Goal: Information Seeking & Learning: Find specific fact

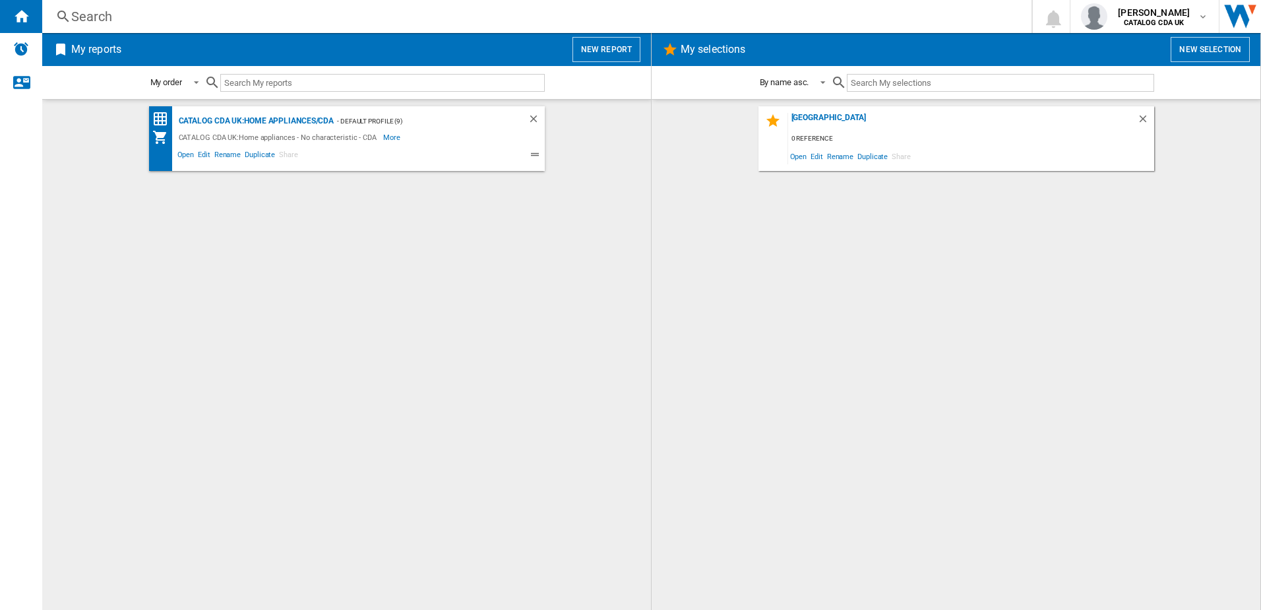
click at [226, 25] on div "Search" at bounding box center [534, 16] width 926 height 18
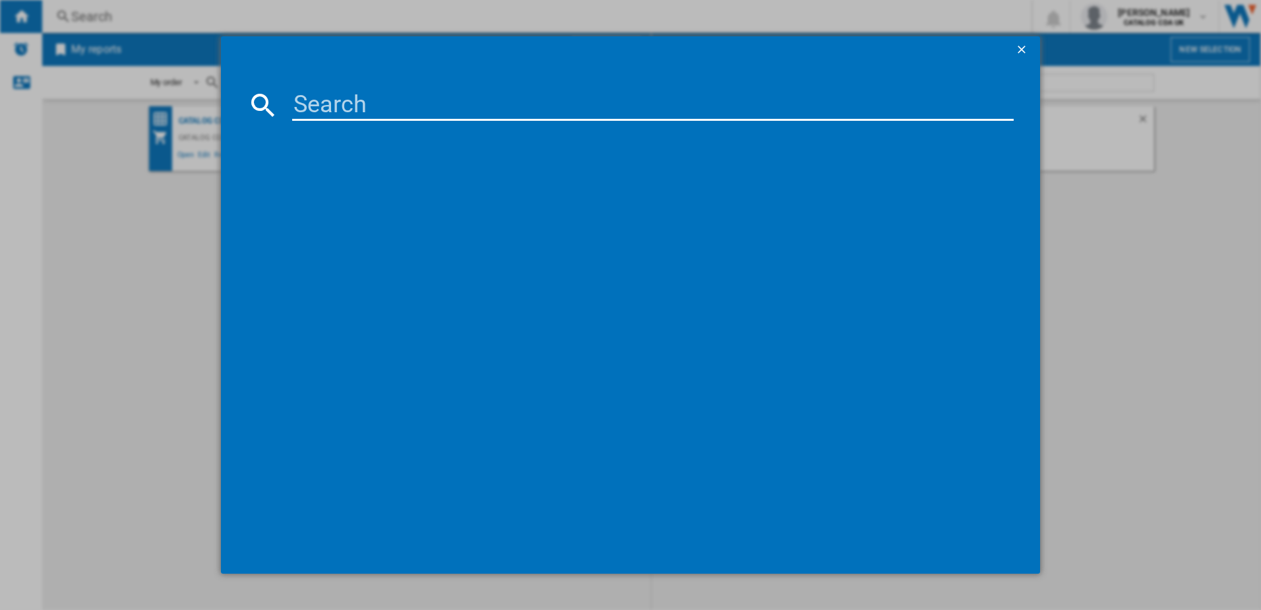
click at [332, 110] on input at bounding box center [653, 105] width 722 height 32
type input "eva70"
click at [352, 191] on div "CDA EVA70BL BLACK" at bounding box center [640, 190] width 709 height 13
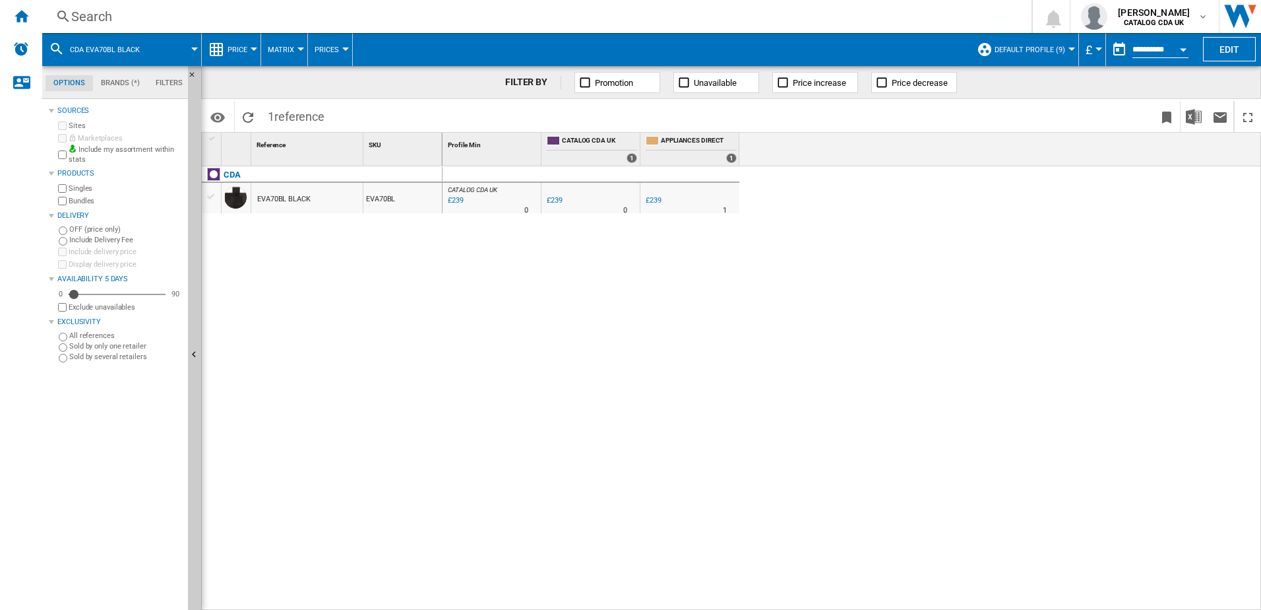
click at [158, 24] on div "Search" at bounding box center [534, 16] width 926 height 18
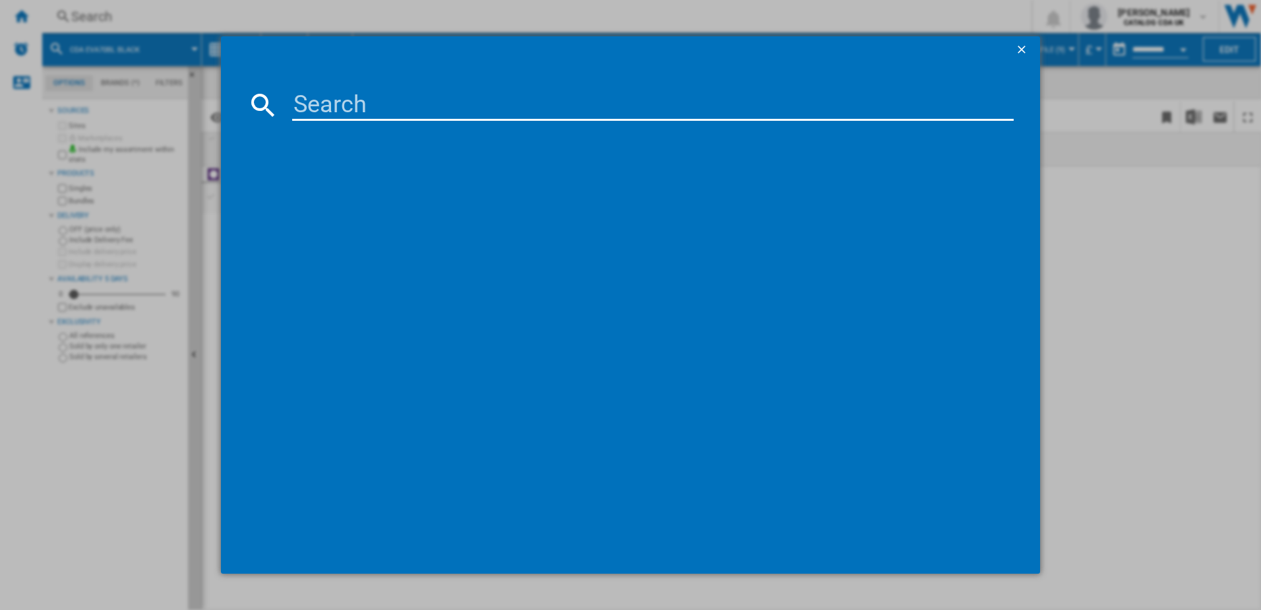
click at [305, 101] on input at bounding box center [653, 105] width 722 height 32
type input "eva9"
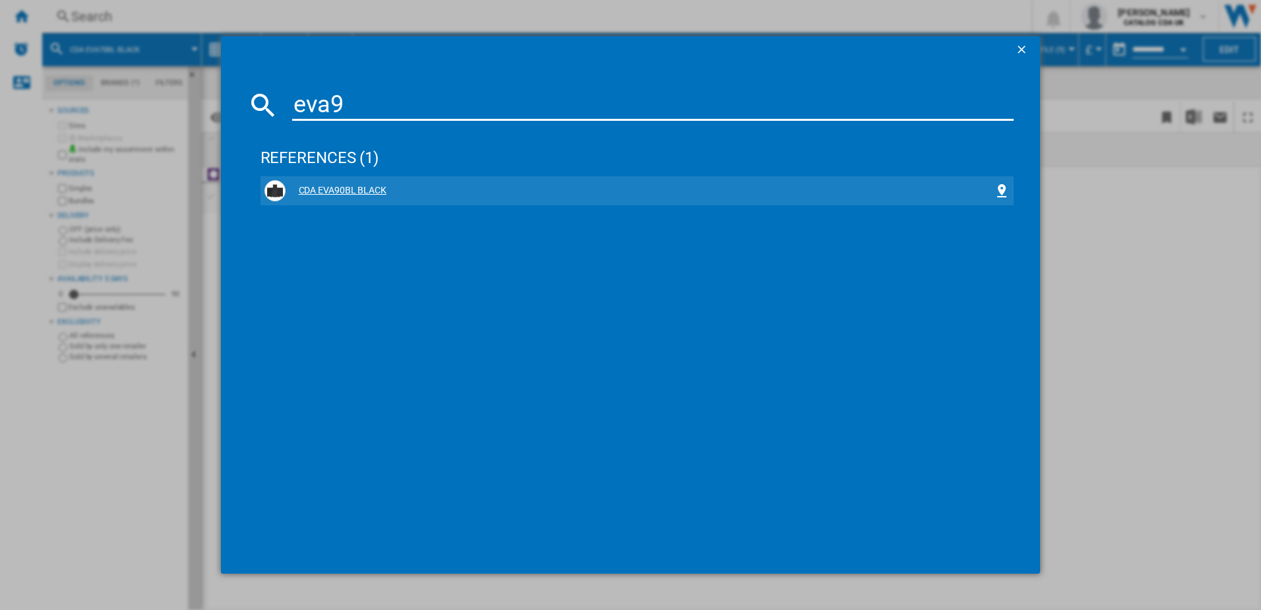
click at [370, 189] on div "CDA EVA90BL BLACK" at bounding box center [640, 190] width 709 height 13
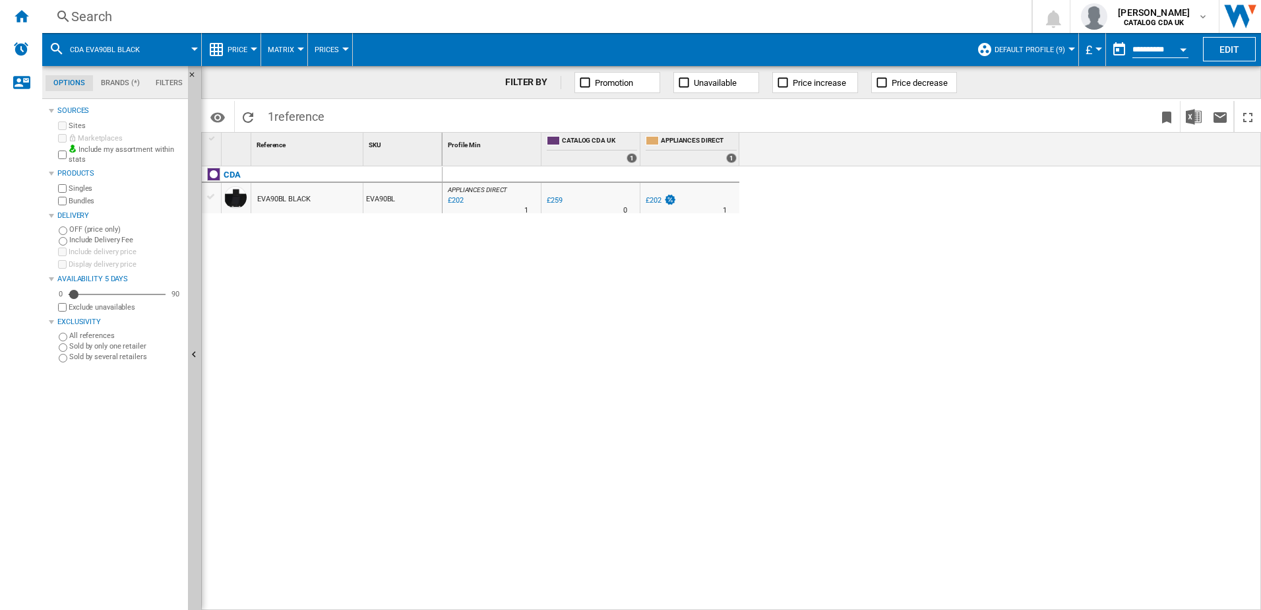
click at [162, 8] on div "Search" at bounding box center [534, 16] width 926 height 18
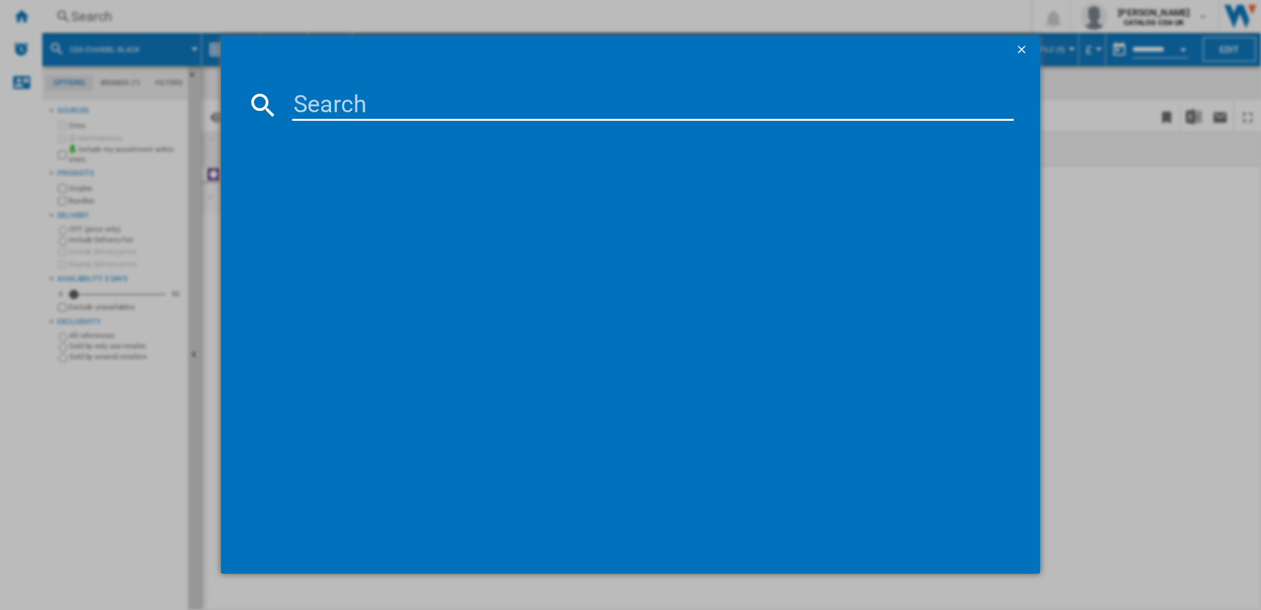
click at [288, 95] on div at bounding box center [630, 105] width 767 height 32
click at [307, 95] on input at bounding box center [653, 105] width 722 height 32
type input "exg60"
click at [336, 191] on div "CDA EXG60 BLACK" at bounding box center [640, 190] width 709 height 13
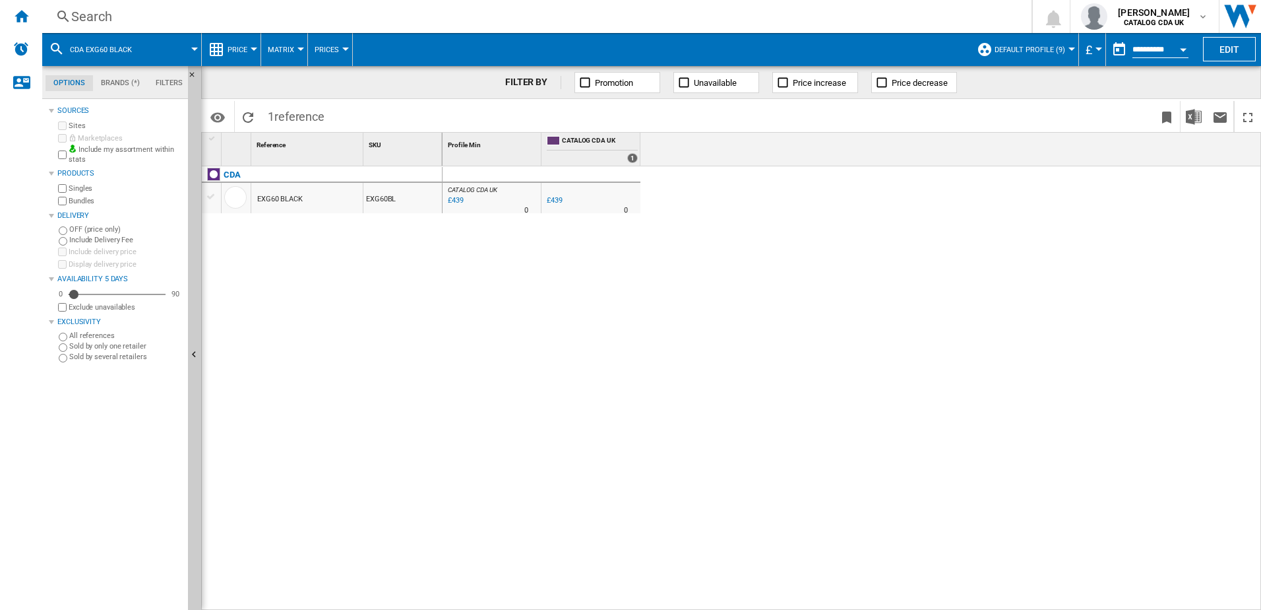
click at [187, 11] on div "Search" at bounding box center [534, 16] width 926 height 18
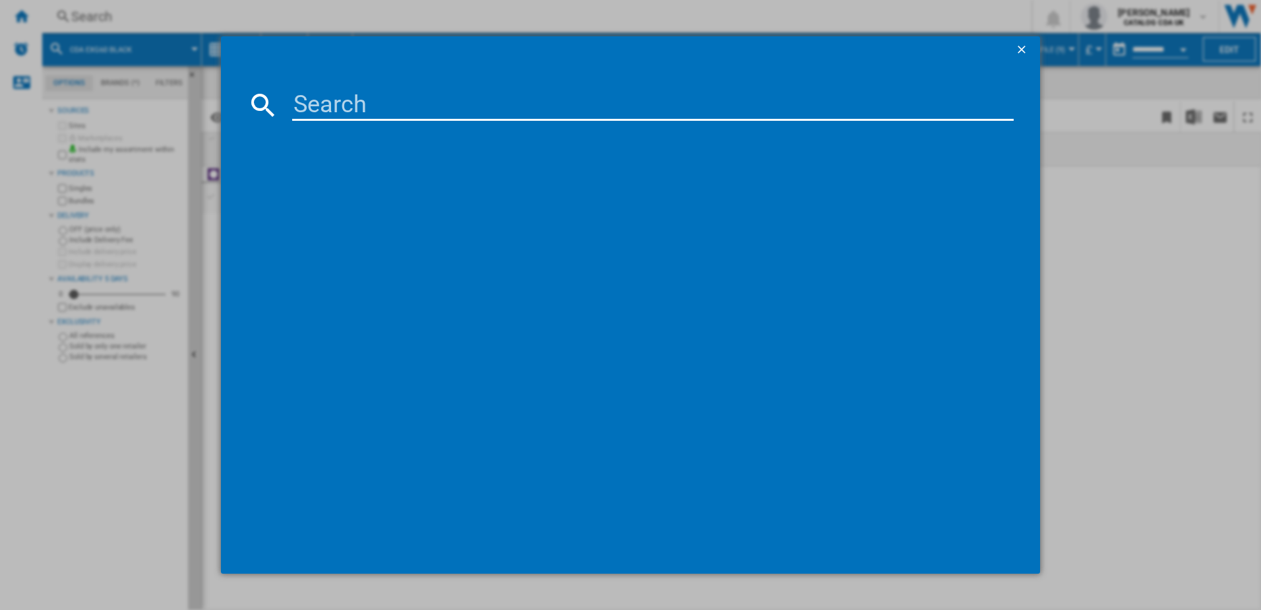
click at [325, 98] on input at bounding box center [653, 105] width 722 height 32
type input "exg90"
click at [349, 193] on div "CDA EXG90 BLACK" at bounding box center [640, 190] width 709 height 13
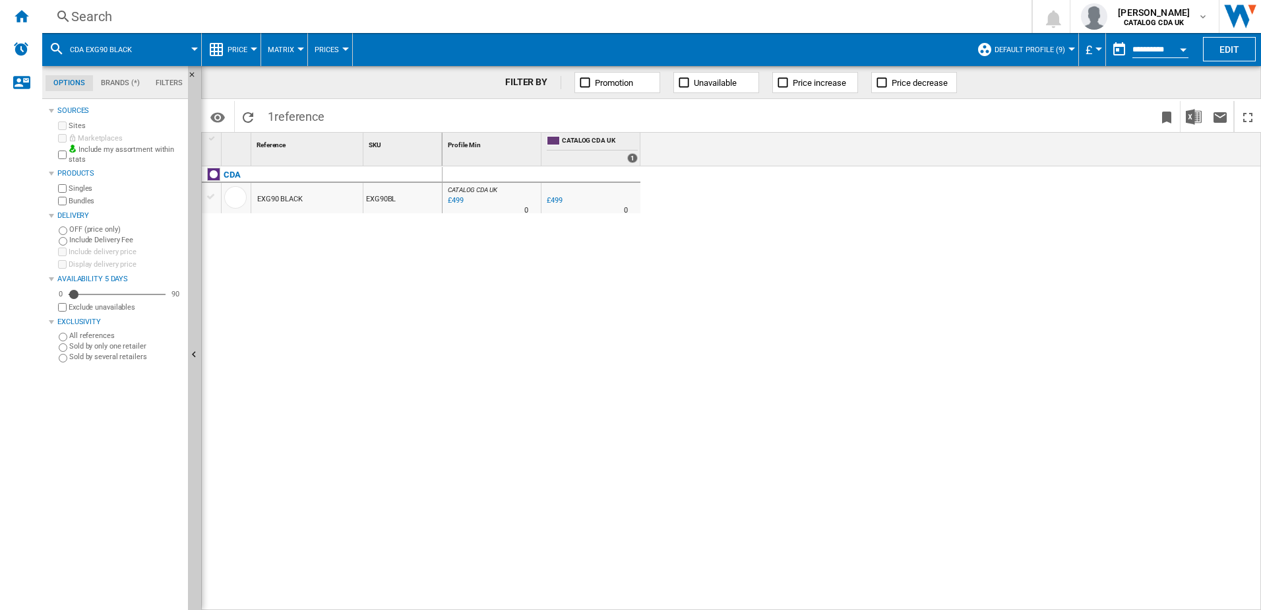
click at [199, 21] on div "Search" at bounding box center [534, 16] width 926 height 18
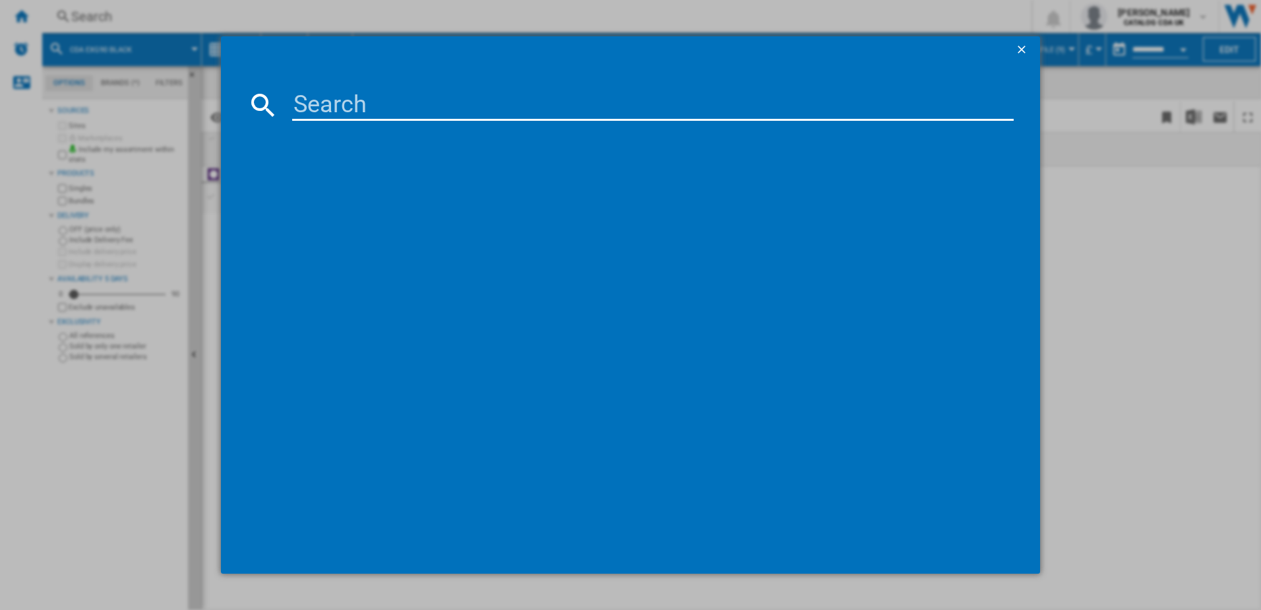
click at [328, 112] on input at bounding box center [653, 105] width 722 height 32
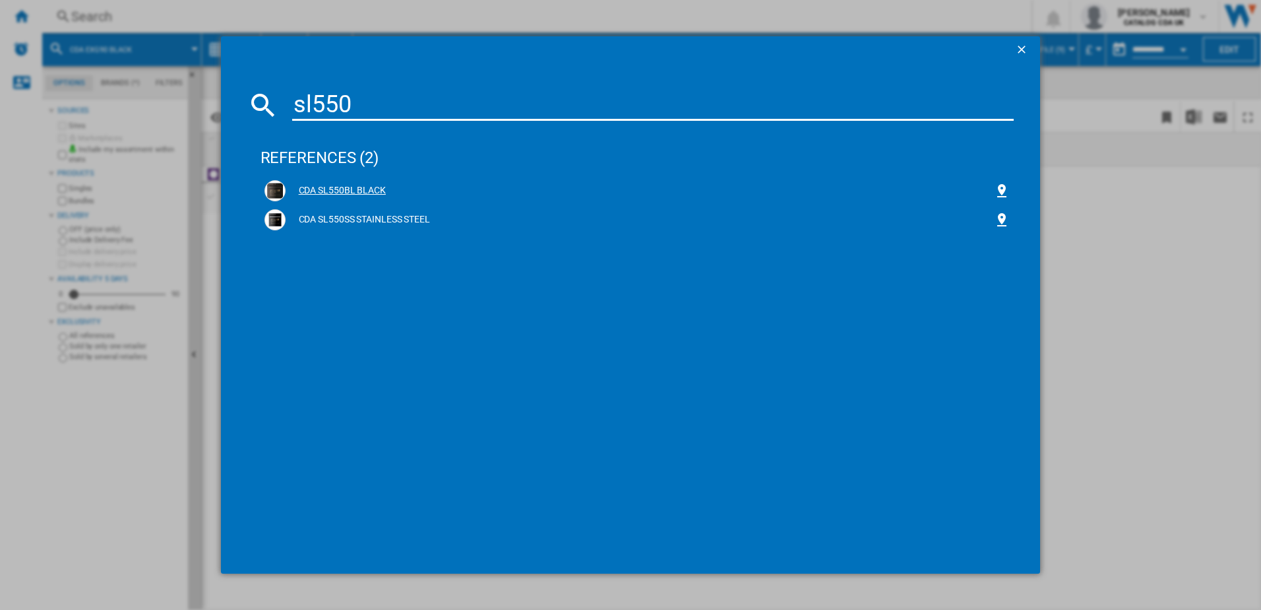
type input "sl550"
click at [346, 189] on div "CDA SL550BL BLACK" at bounding box center [640, 190] width 709 height 13
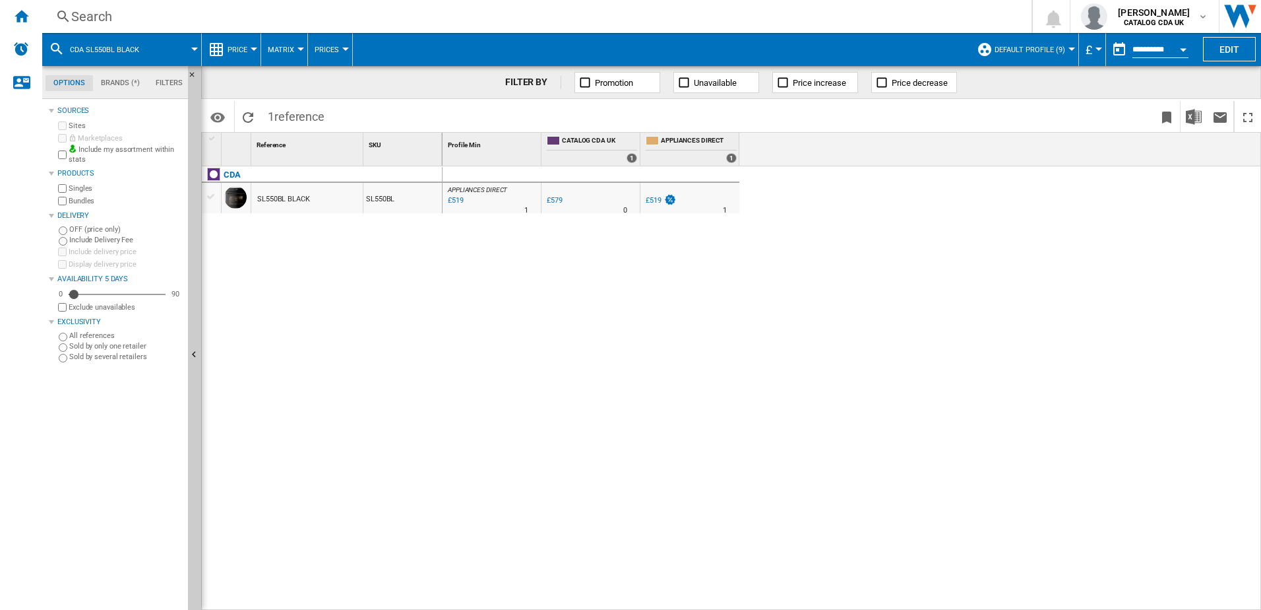
click at [224, 22] on div "Search" at bounding box center [534, 16] width 926 height 18
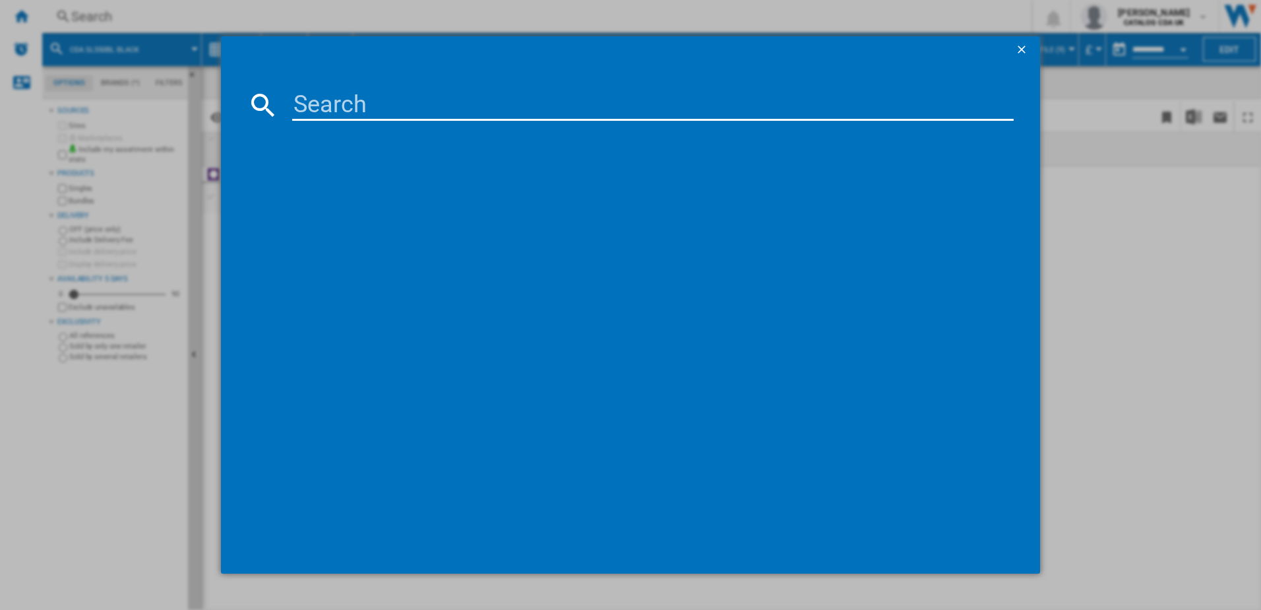
click at [315, 104] on input at bounding box center [653, 105] width 722 height 32
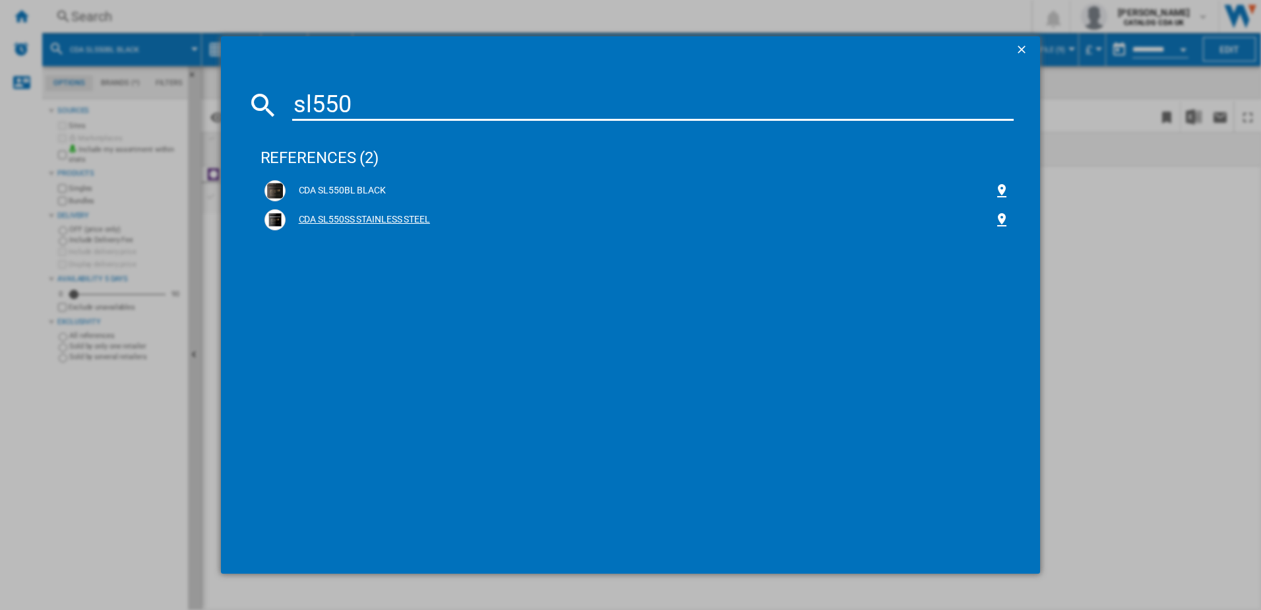
type input "sl550"
click at [369, 212] on div "CDA SL550SS STAINLESS STEEL" at bounding box center [638, 219] width 746 height 21
click at [398, 217] on div "CDA SL550SS STAINLESS STEEL" at bounding box center [640, 219] width 709 height 13
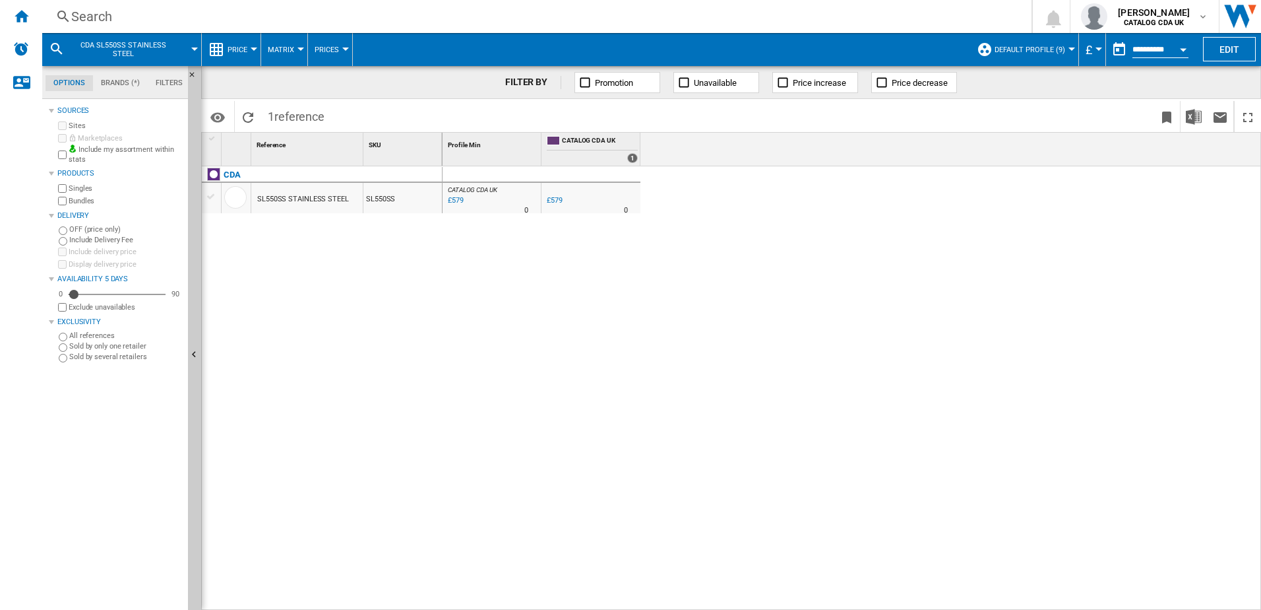
click at [164, 26] on div "Search Search 0 [PERSON_NAME] CATALOG CDA UK CATALOG CDA UK My settings Logout" at bounding box center [651, 16] width 1219 height 33
click at [163, 19] on div "Search" at bounding box center [534, 16] width 926 height 18
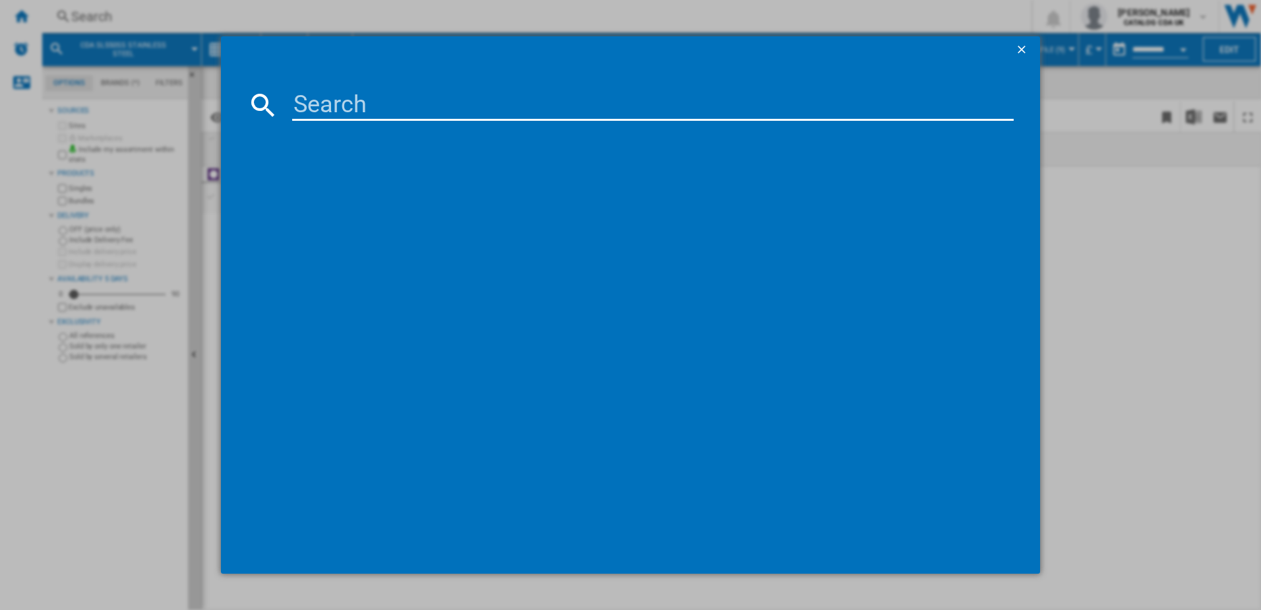
click at [389, 117] on input at bounding box center [653, 105] width 722 height 32
type input "ega60"
click at [336, 194] on div "CDA EGA60BL BLACK" at bounding box center [640, 190] width 709 height 13
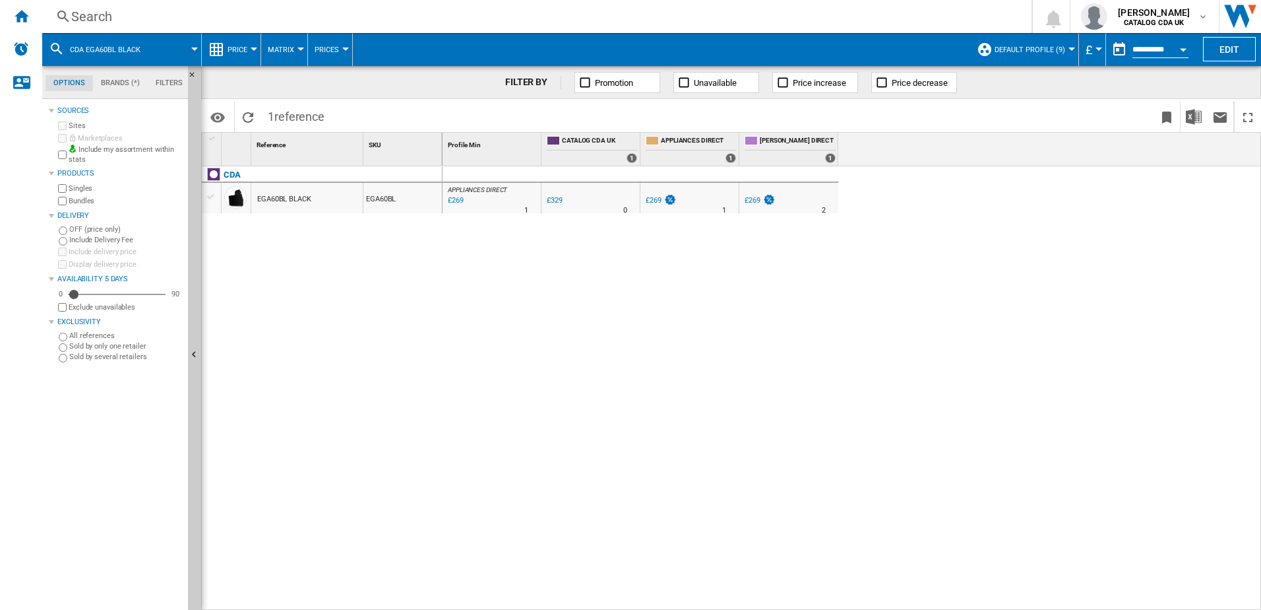
click at [211, 16] on div "Search" at bounding box center [534, 16] width 926 height 18
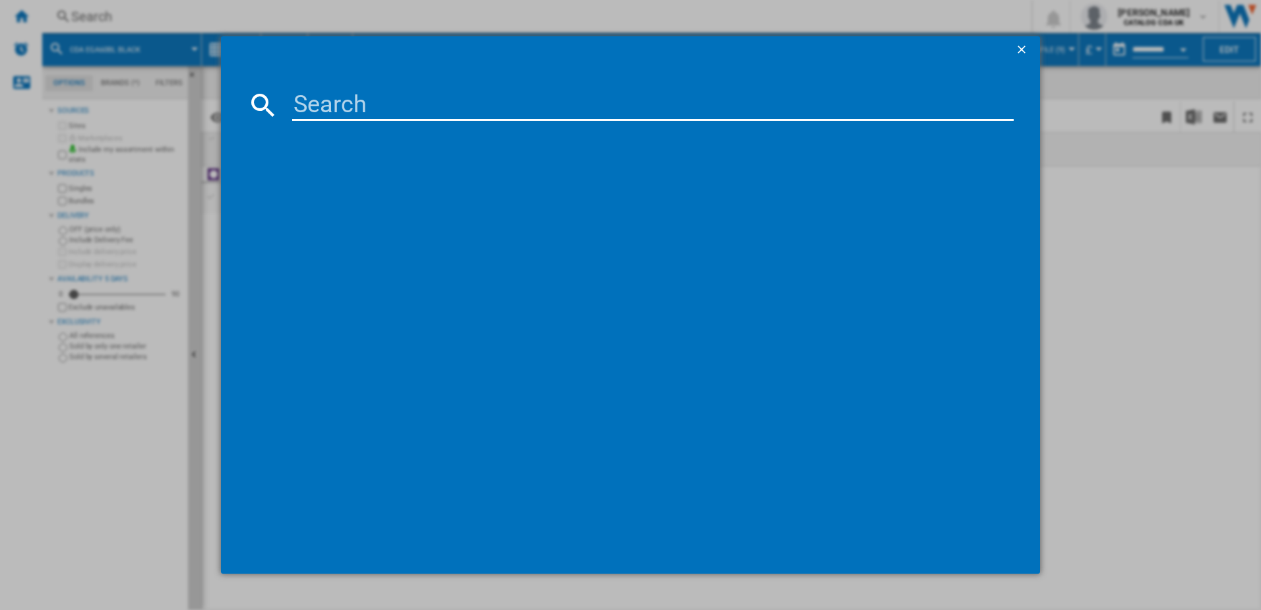
click at [315, 109] on input at bounding box center [653, 105] width 722 height 32
type input "hvg631"
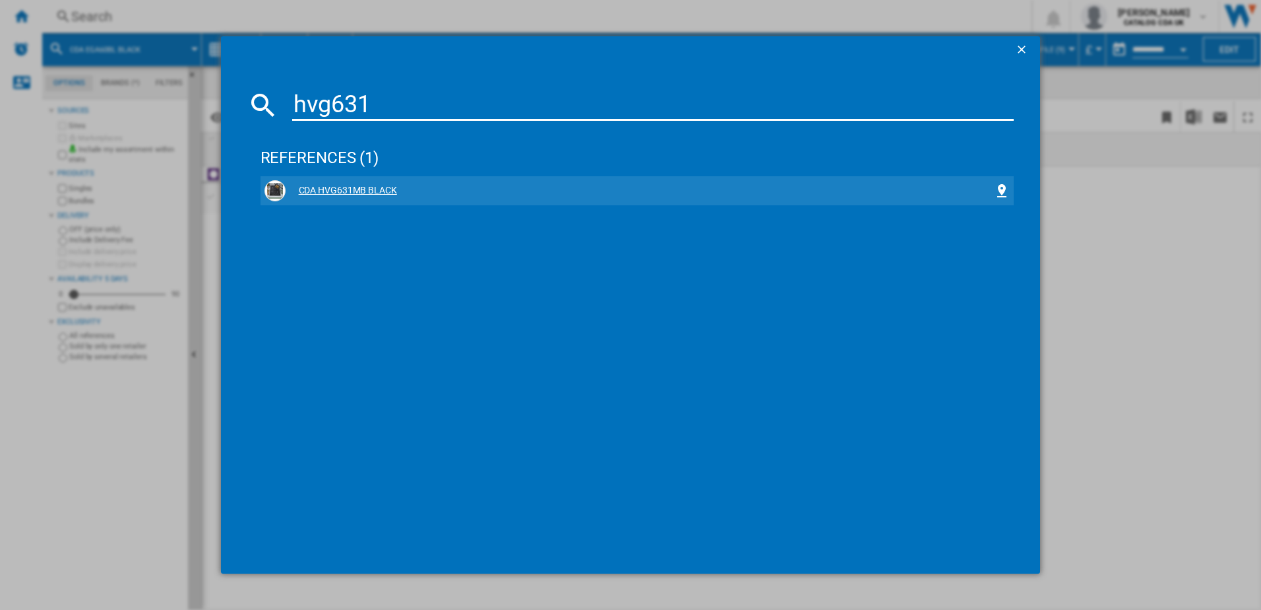
click at [351, 189] on div "CDA HVG631MB BLACK" at bounding box center [640, 190] width 709 height 13
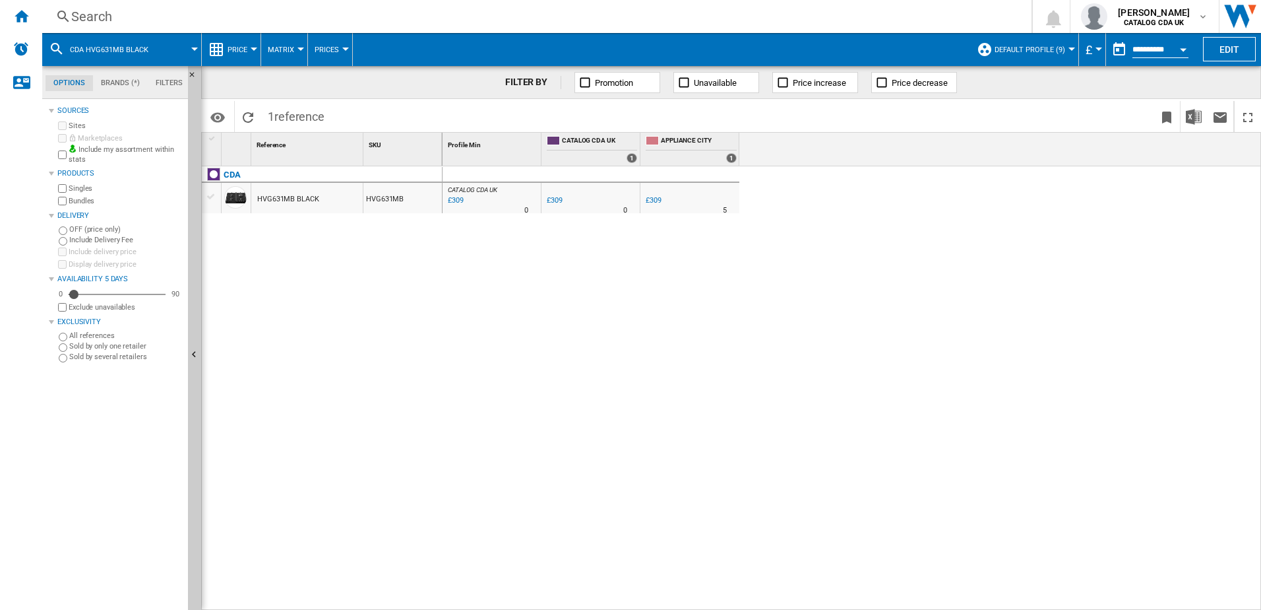
click at [226, 8] on div "Search" at bounding box center [534, 16] width 926 height 18
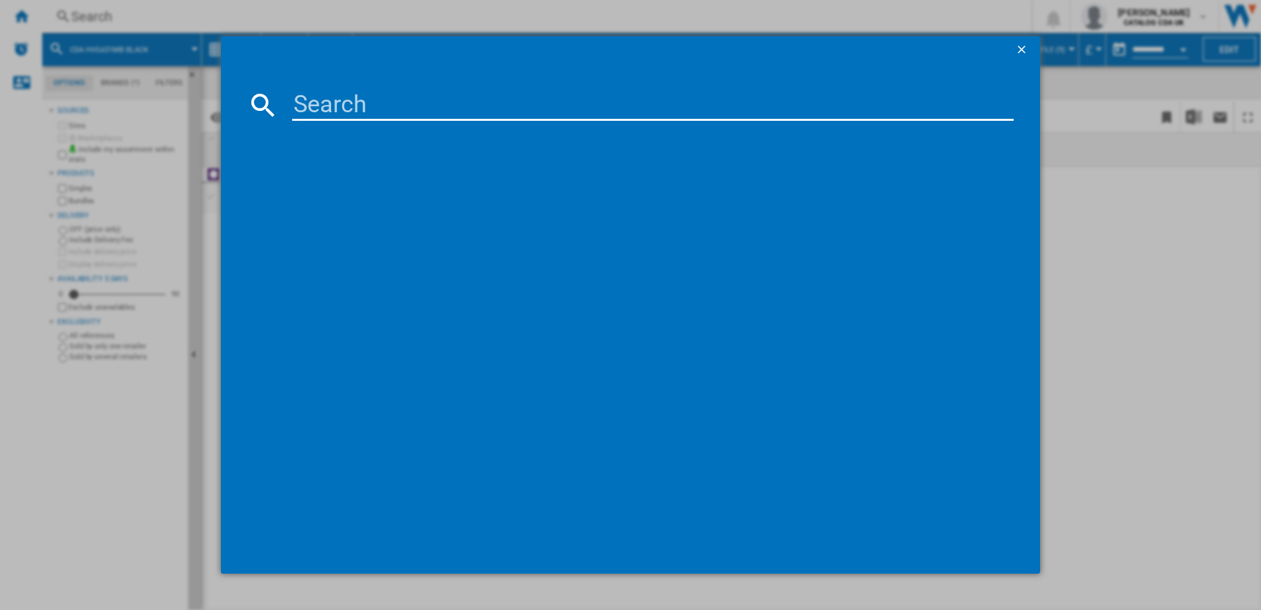
click at [323, 104] on input at bounding box center [653, 105] width 722 height 32
type input "hvg731"
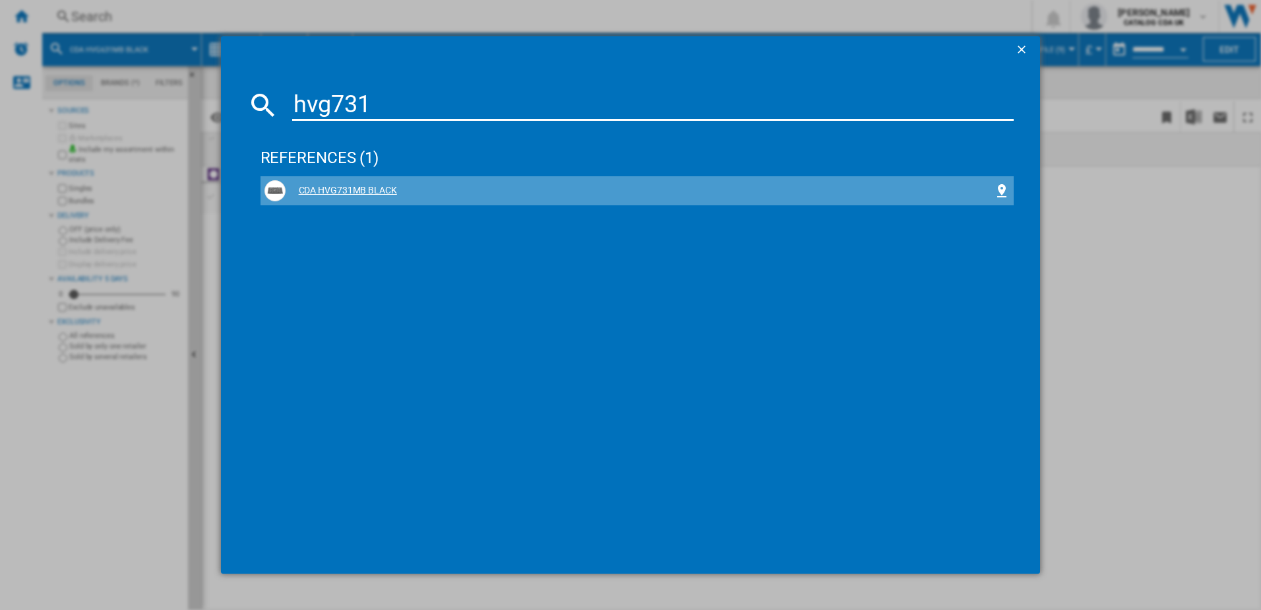
click at [384, 194] on div "CDA HVG731MB BLACK" at bounding box center [640, 190] width 709 height 13
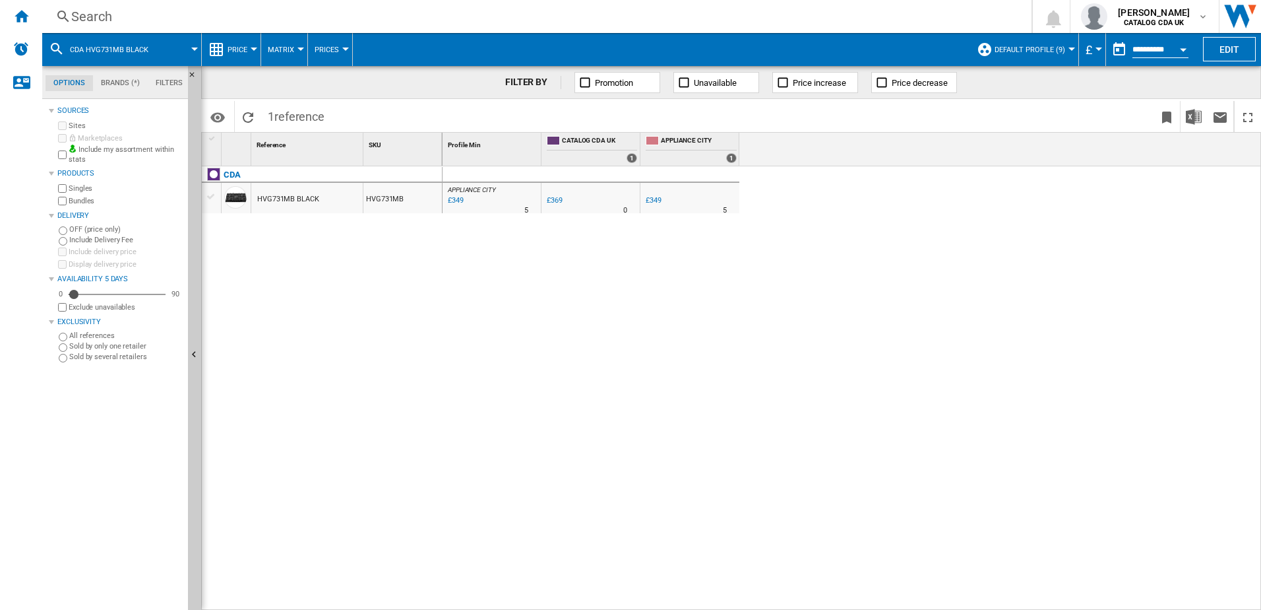
click at [165, 10] on div "Search" at bounding box center [534, 16] width 926 height 18
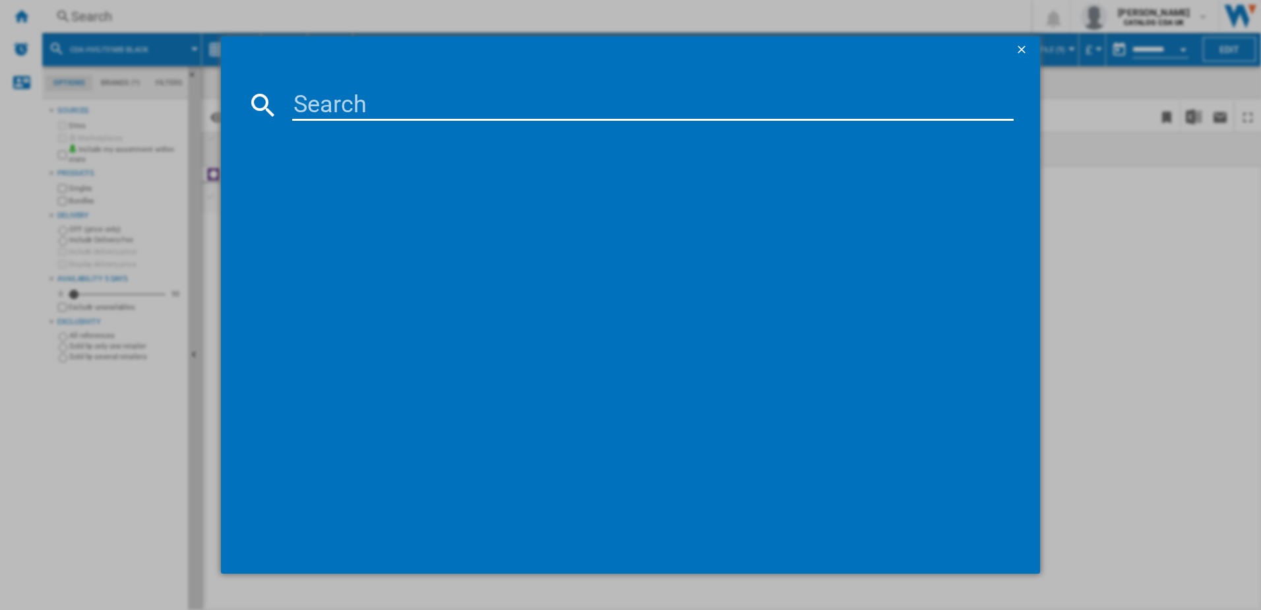
click at [315, 106] on input at bounding box center [653, 105] width 722 height 32
type input "hn7750"
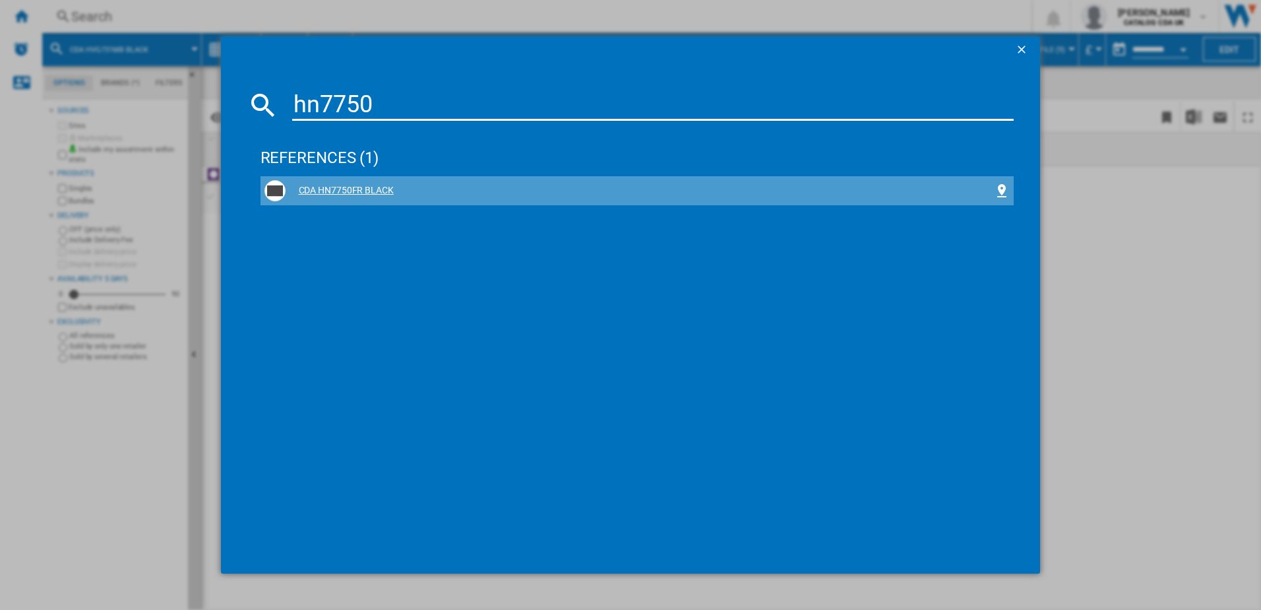
click at [350, 186] on div "CDA HN7750FR BLACK" at bounding box center [640, 190] width 709 height 13
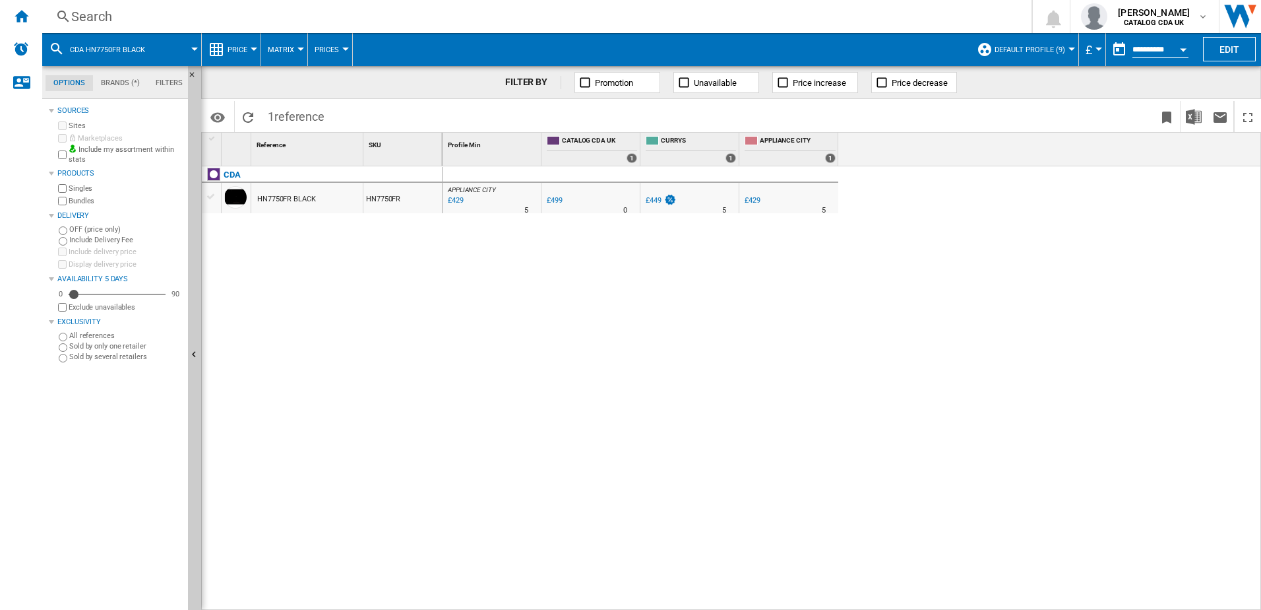
click at [227, 17] on div "Search" at bounding box center [534, 16] width 926 height 18
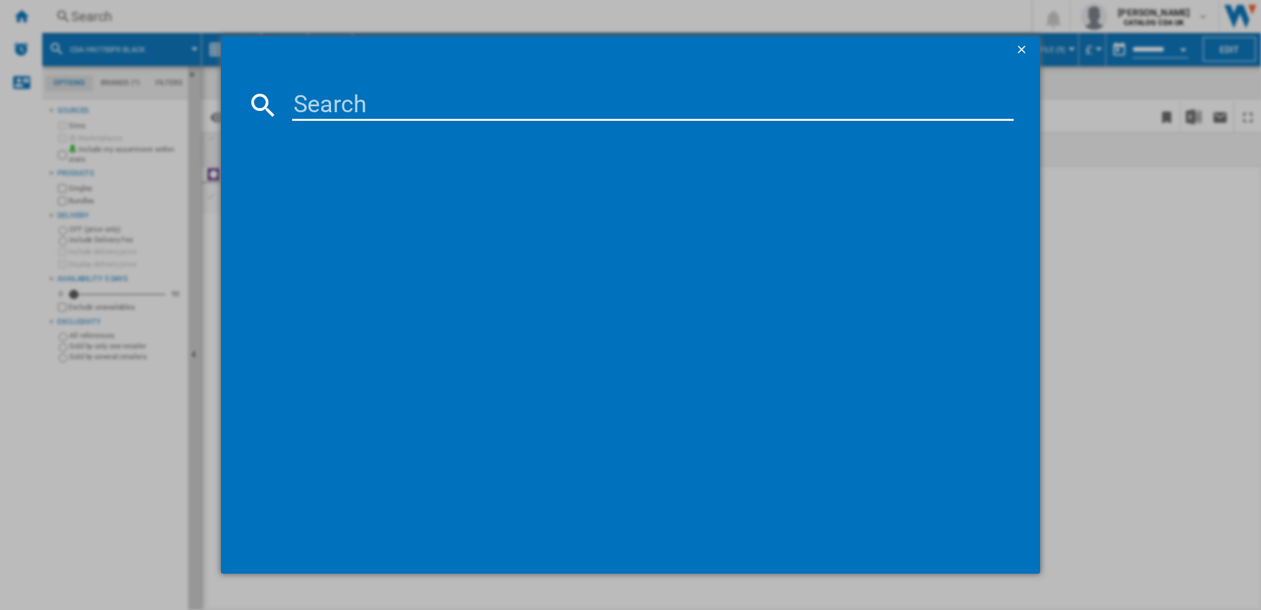
click at [355, 111] on input at bounding box center [653, 105] width 722 height 32
type input "hne81"
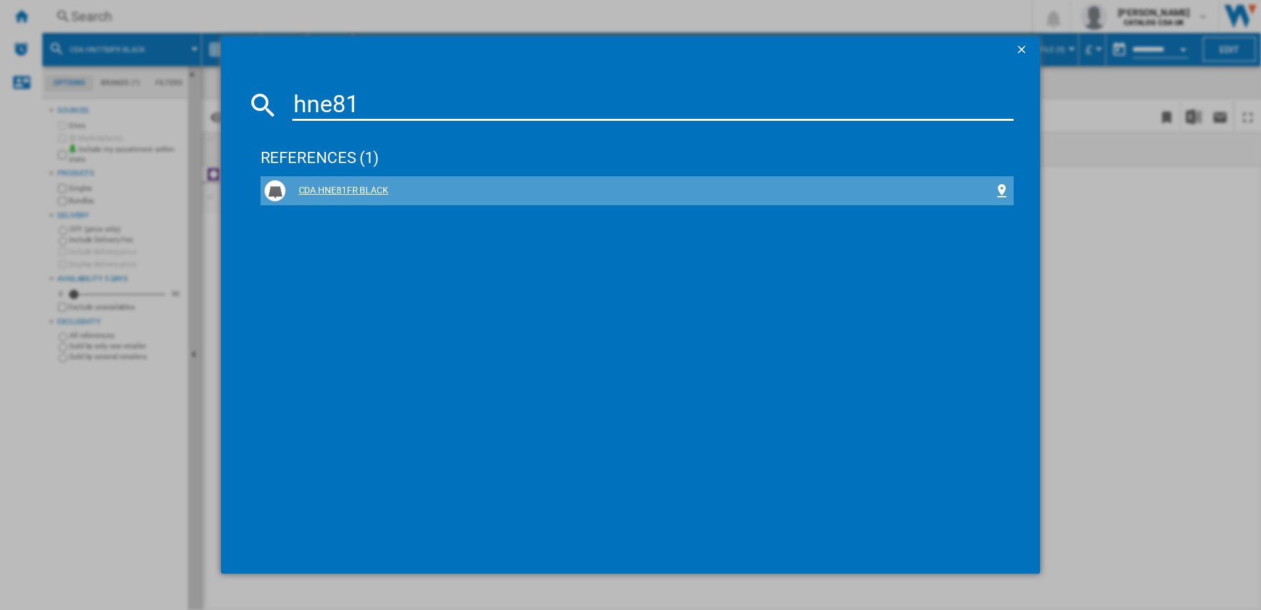
click at [339, 193] on div "CDA HNE81FR BLACK" at bounding box center [640, 190] width 709 height 13
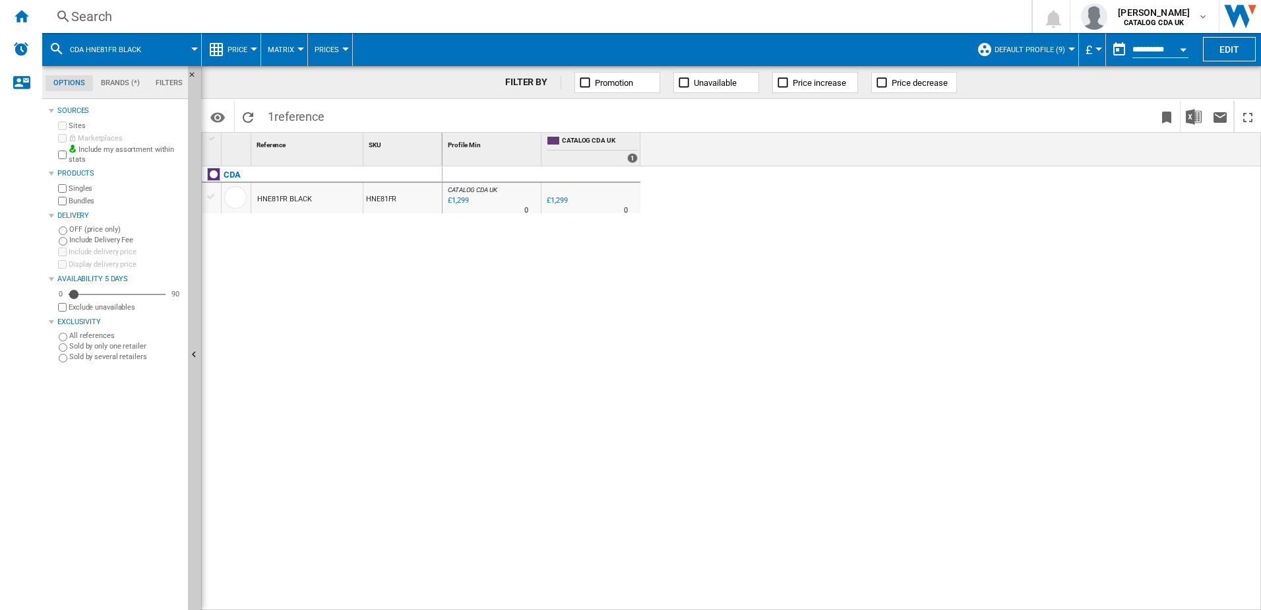
click at [222, 16] on div "Search" at bounding box center [534, 16] width 926 height 18
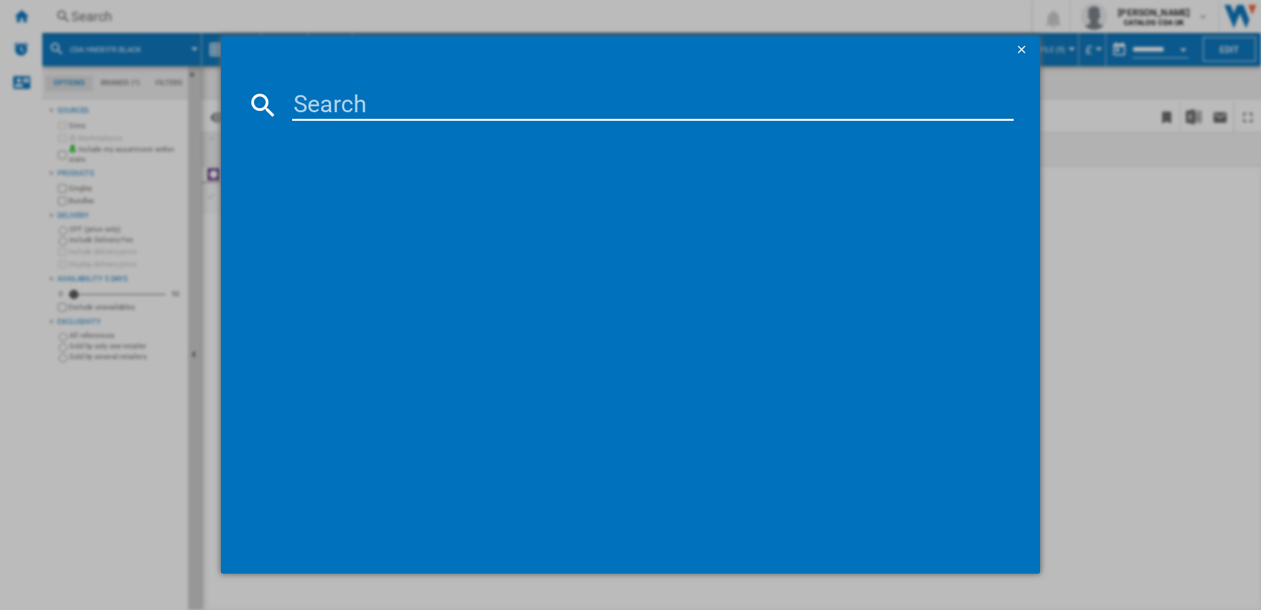
click at [321, 105] on input at bounding box center [653, 105] width 722 height 32
type input "hn6112"
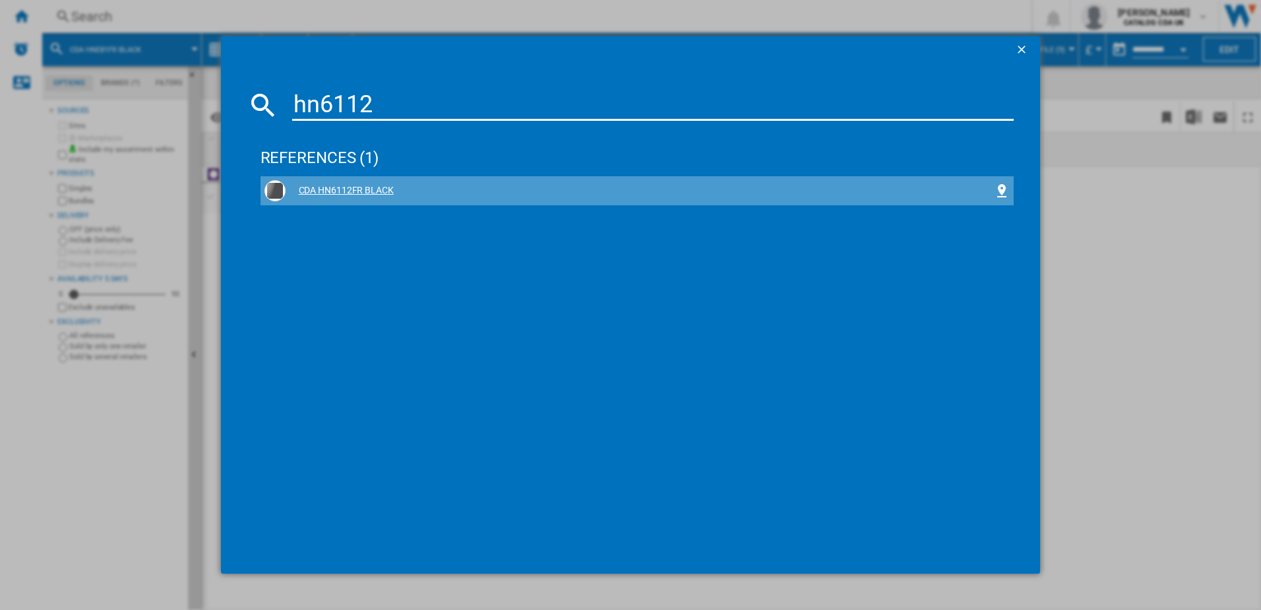
click at [347, 187] on div "CDA HN6112FR BLACK" at bounding box center [640, 190] width 709 height 13
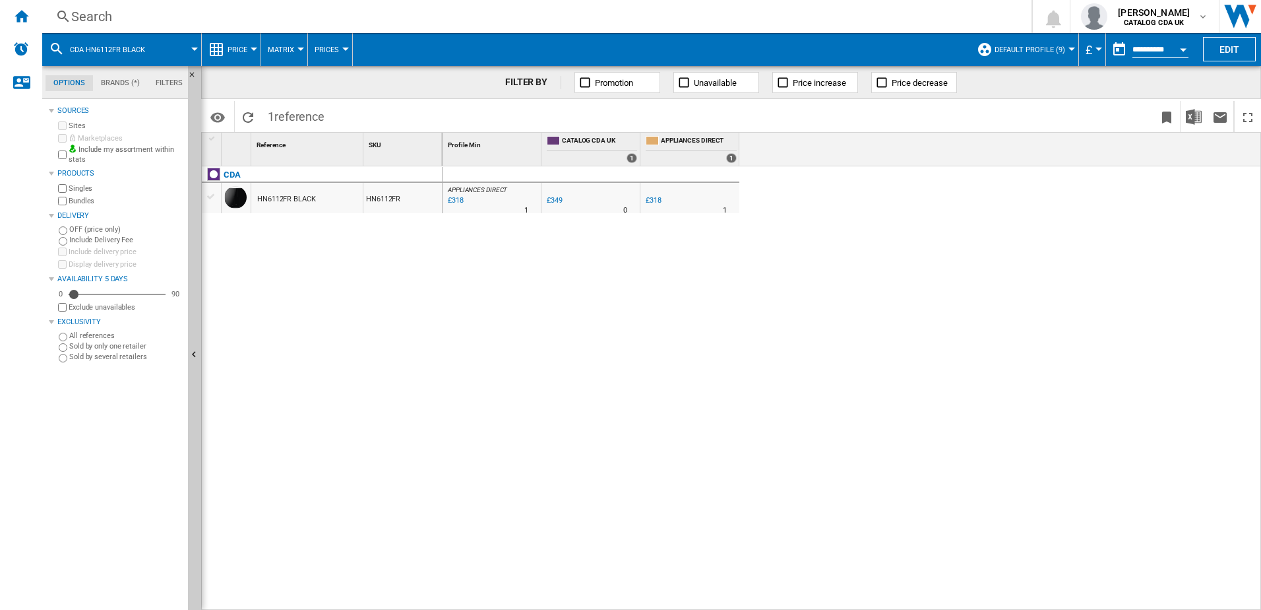
click at [183, 21] on div "Search" at bounding box center [534, 16] width 926 height 18
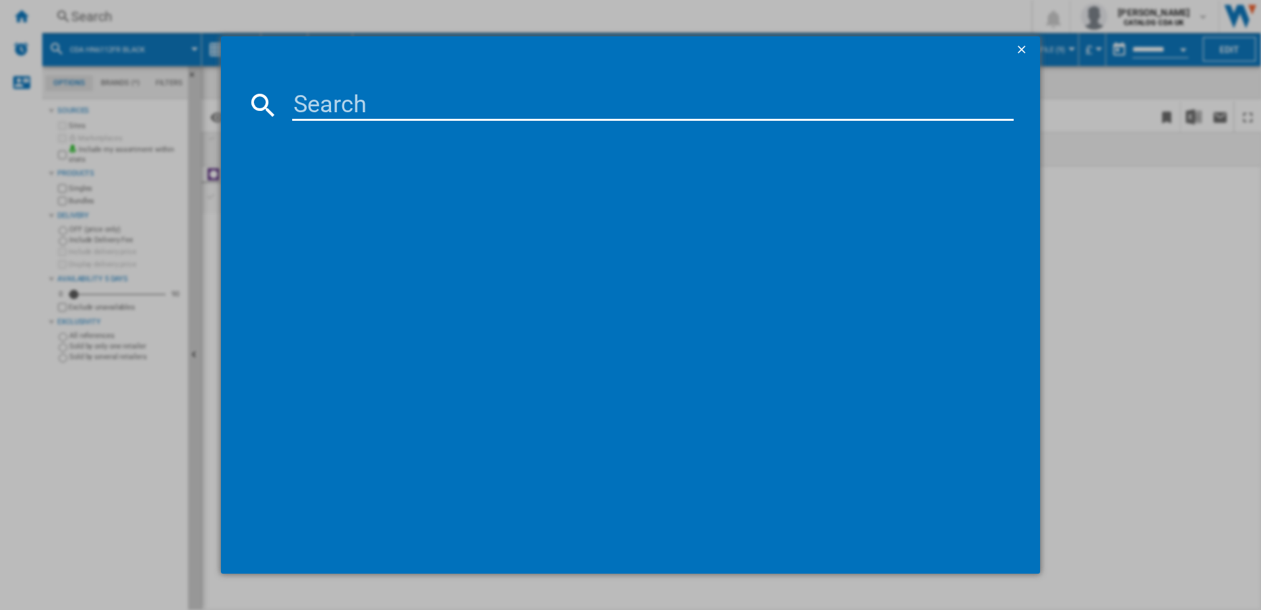
click at [328, 106] on input at bounding box center [653, 105] width 722 height 32
drag, startPoint x: 372, startPoint y: 102, endPoint x: 183, endPoint y: 85, distance: 190.0
click at [183, 85] on div "sl500b references (0) No results" at bounding box center [630, 305] width 1261 height 610
click at [378, 102] on input "ccv60" at bounding box center [653, 105] width 722 height 32
drag, startPoint x: 378, startPoint y: 102, endPoint x: 200, endPoint y: 106, distance: 178.2
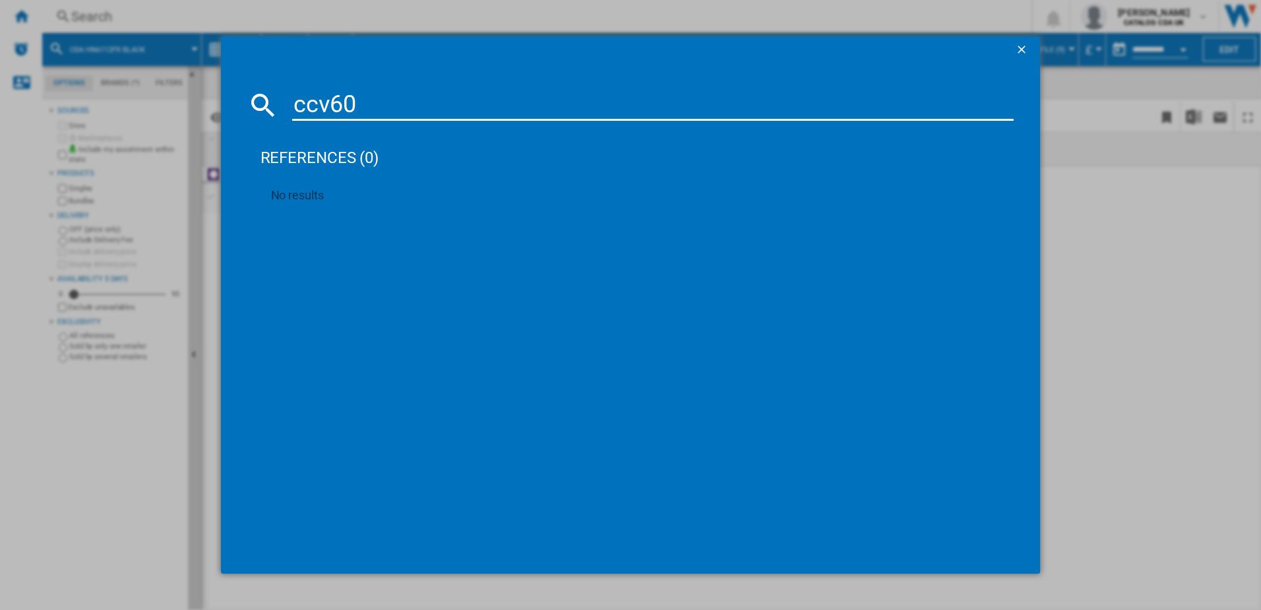
click at [202, 106] on div "ccv60 references (0) No results" at bounding box center [630, 305] width 1261 height 610
type input "vm551"
click at [367, 189] on div "CDA VM551SS STAINLESS STEEL" at bounding box center [640, 190] width 709 height 13
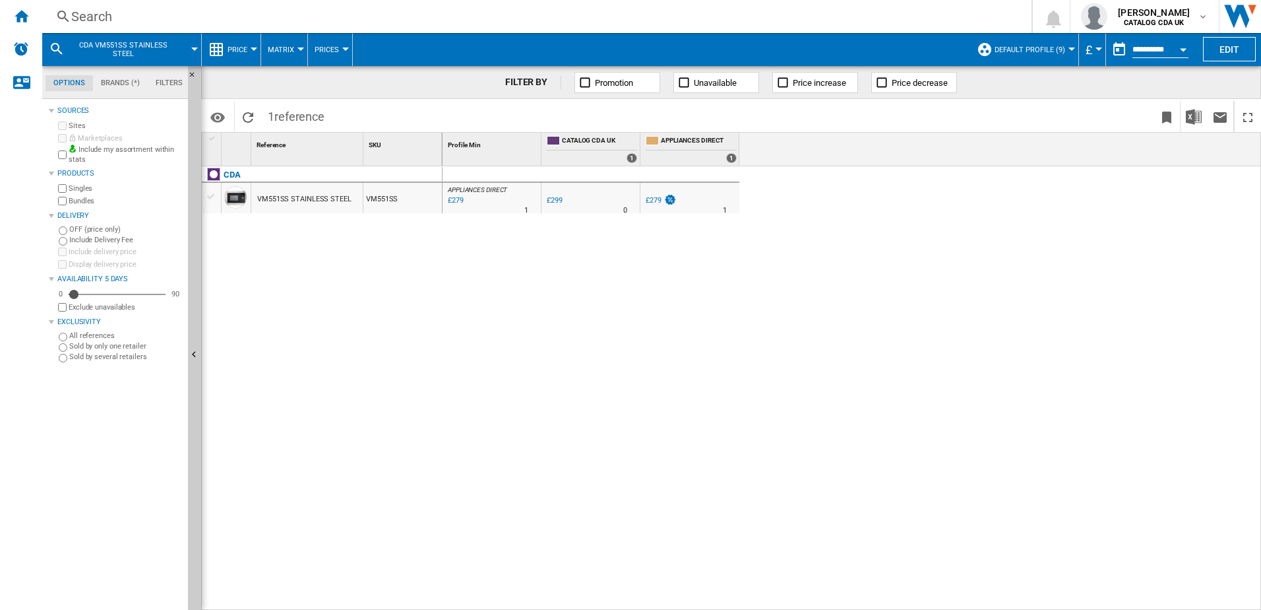
drag, startPoint x: 110, startPoint y: 5, endPoint x: 113, endPoint y: 12, distance: 7.4
click at [110, 5] on div "Search Search 0 [PERSON_NAME] CATALOG CDA UK CATALOG CDA UK My settings Logout" at bounding box center [651, 16] width 1219 height 33
click at [117, 21] on div "Search" at bounding box center [534, 16] width 926 height 18
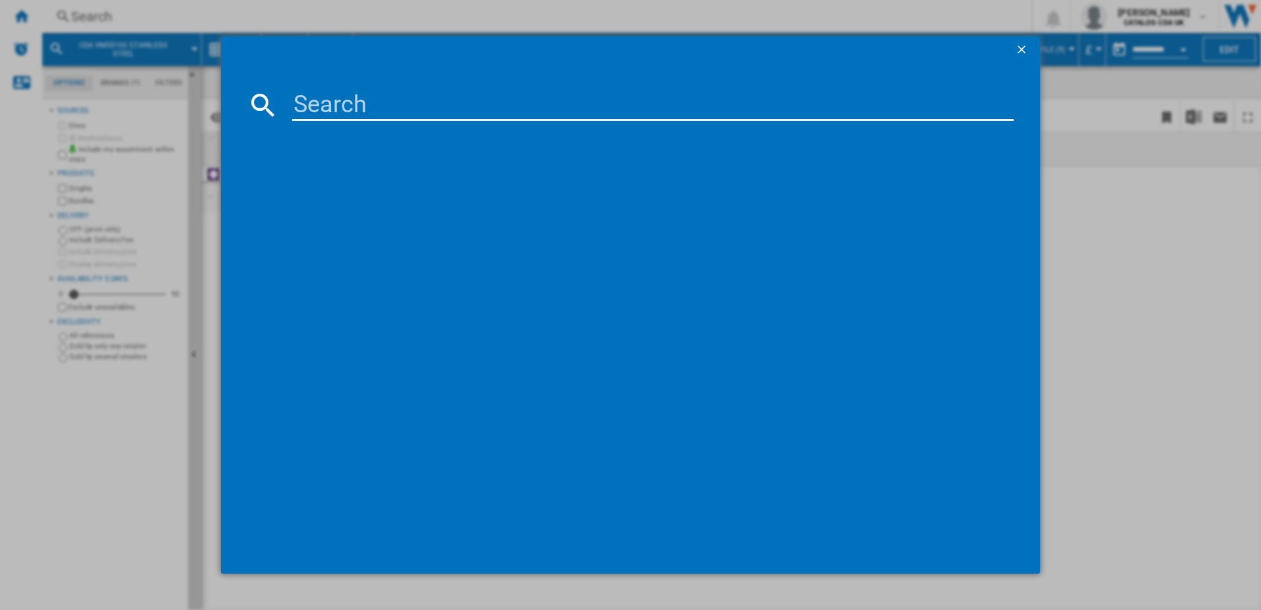
click at [369, 104] on input at bounding box center [653, 105] width 722 height 32
type input "mfu251"
click at [340, 190] on div "CDA MFU251 WHITE" at bounding box center [640, 190] width 709 height 13
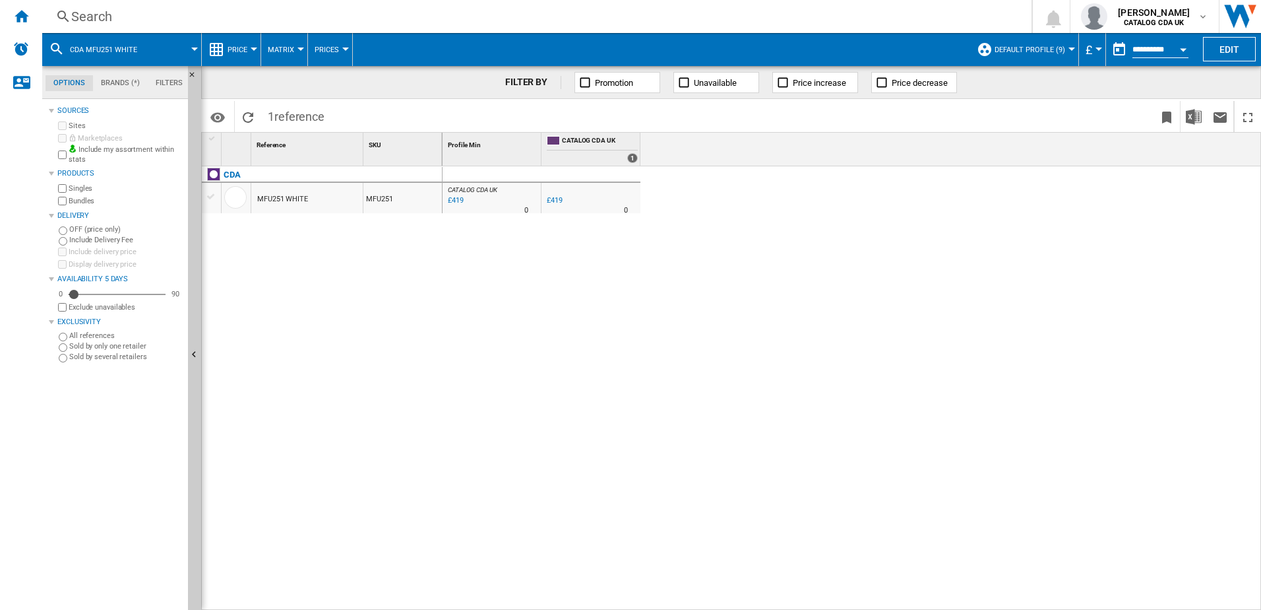
click at [218, 14] on div "Search" at bounding box center [534, 16] width 926 height 18
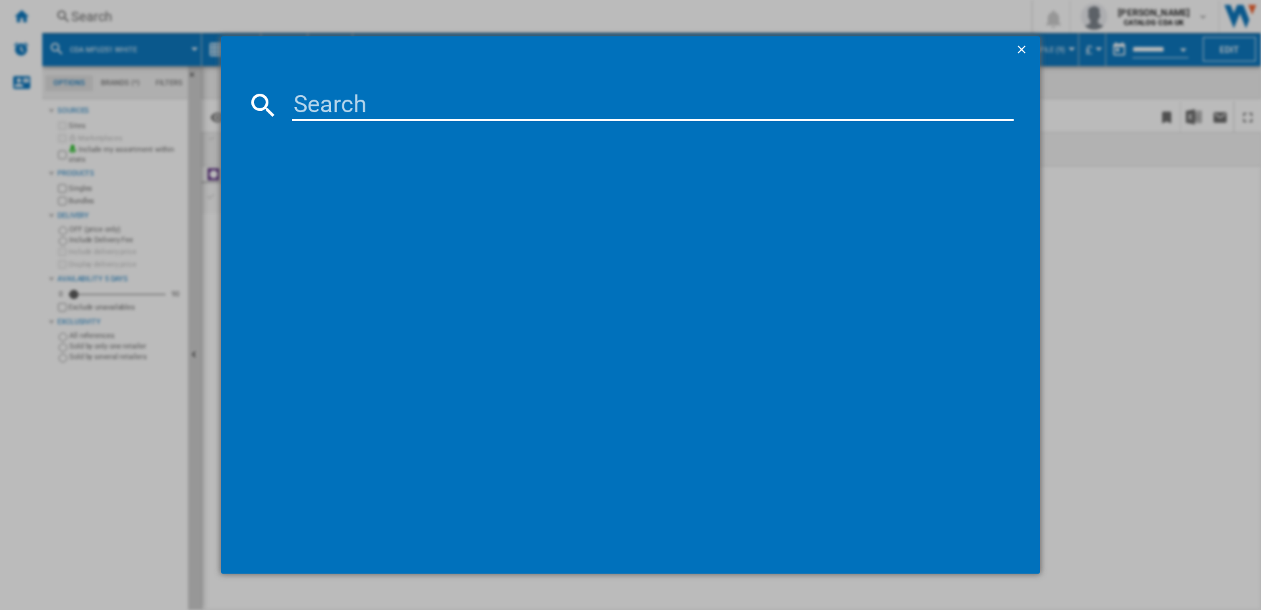
click at [346, 110] on input at bounding box center [653, 105] width 722 height 32
type input "mfc501"
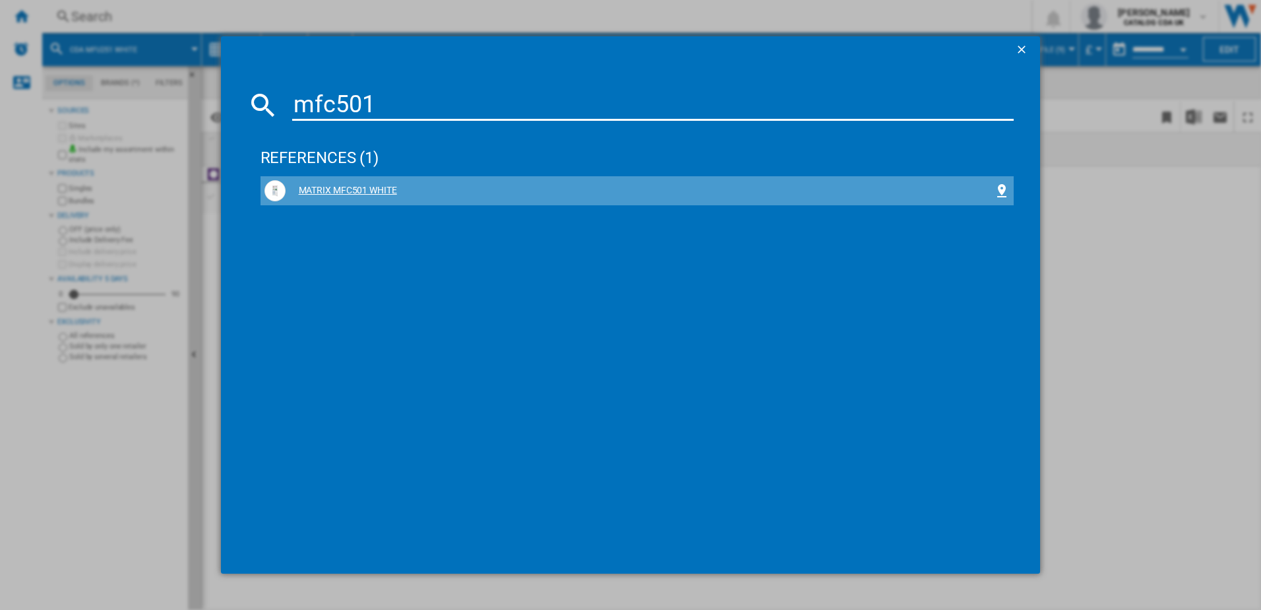
click at [351, 191] on div "MATRIX MFC501 WHITE" at bounding box center [640, 190] width 709 height 13
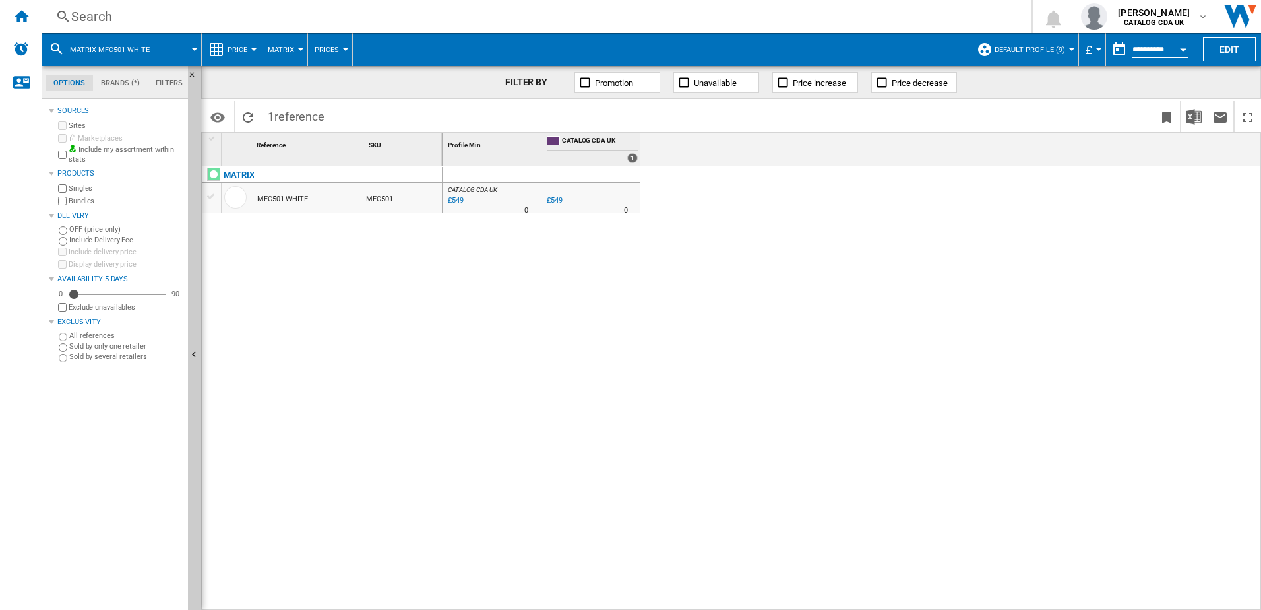
click at [286, 23] on div "Search" at bounding box center [534, 16] width 926 height 18
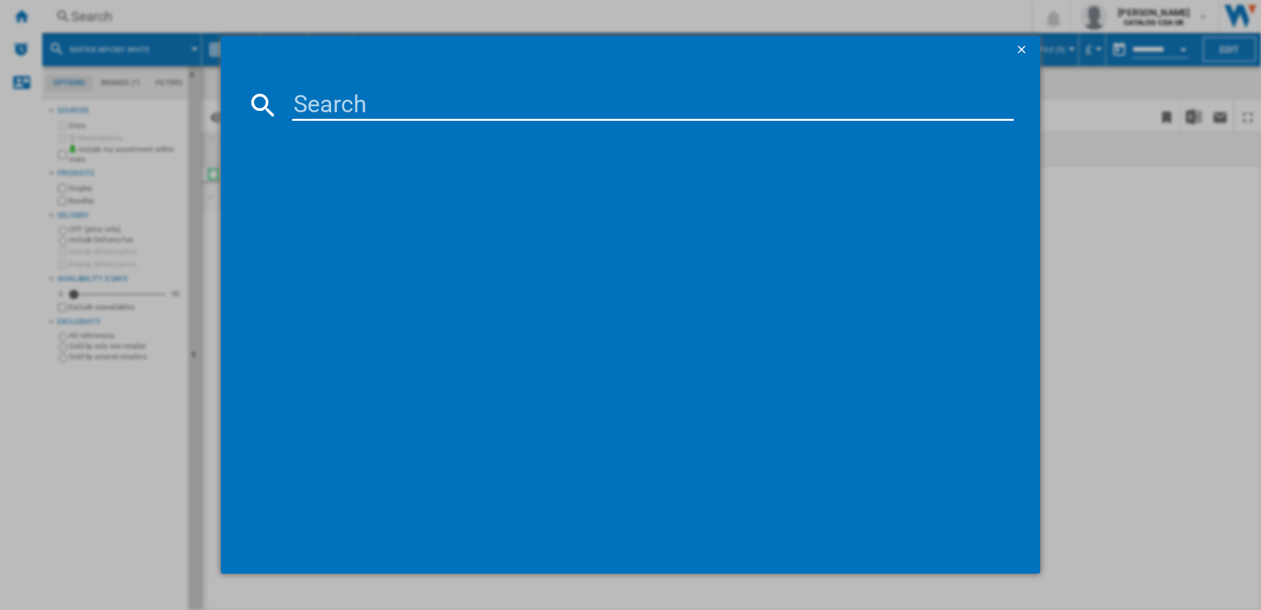
click at [349, 117] on input at bounding box center [653, 105] width 722 height 32
type input "mwc300"
